Goal: Task Accomplishment & Management: Use online tool/utility

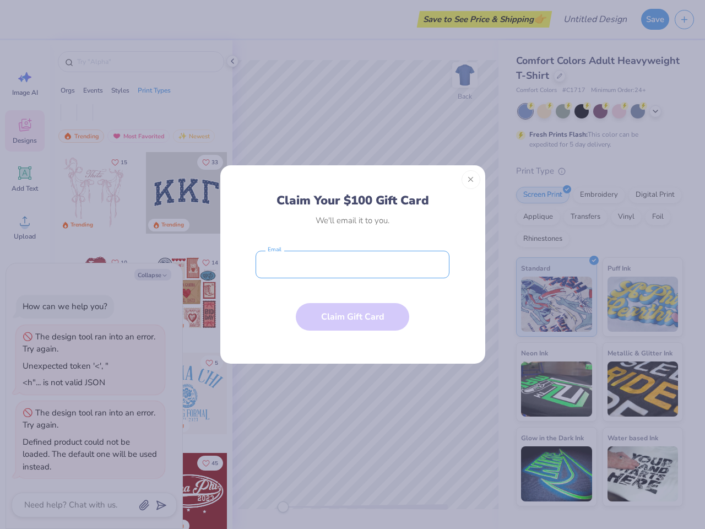
type textarea "x"
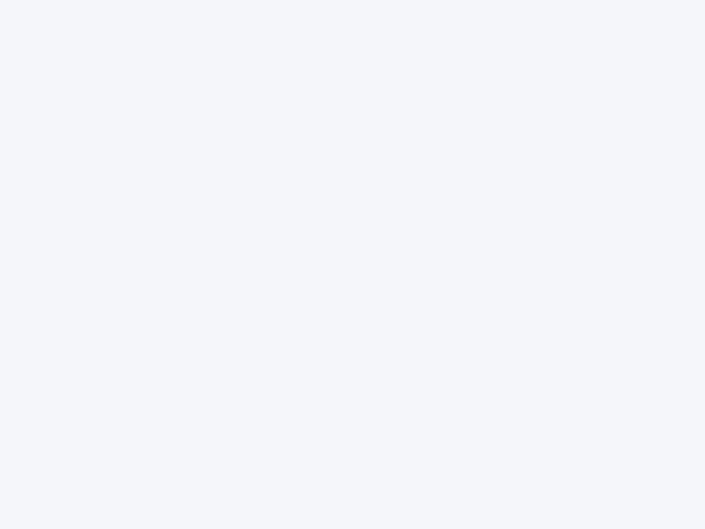
click at [352, 264] on div at bounding box center [352, 264] width 705 height 529
